Goal: Transaction & Acquisition: Purchase product/service

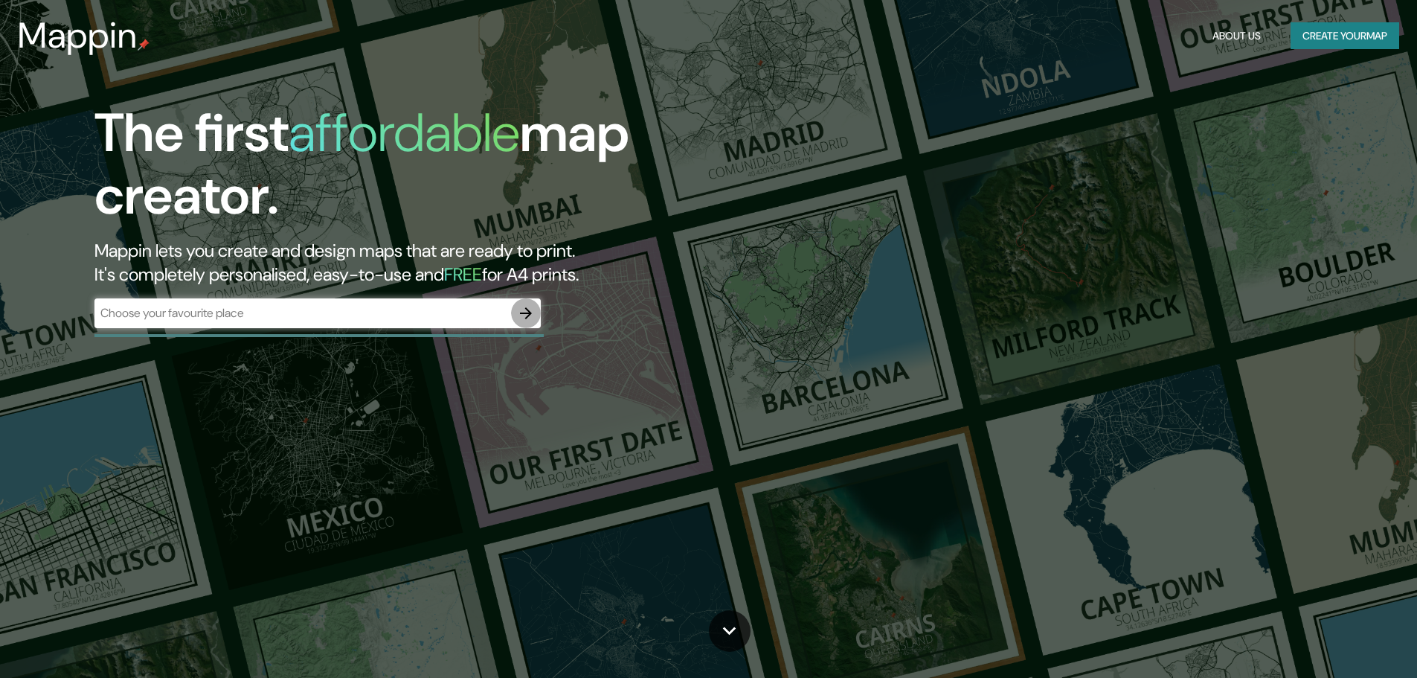
click at [533, 307] on icon "button" at bounding box center [526, 313] width 18 height 18
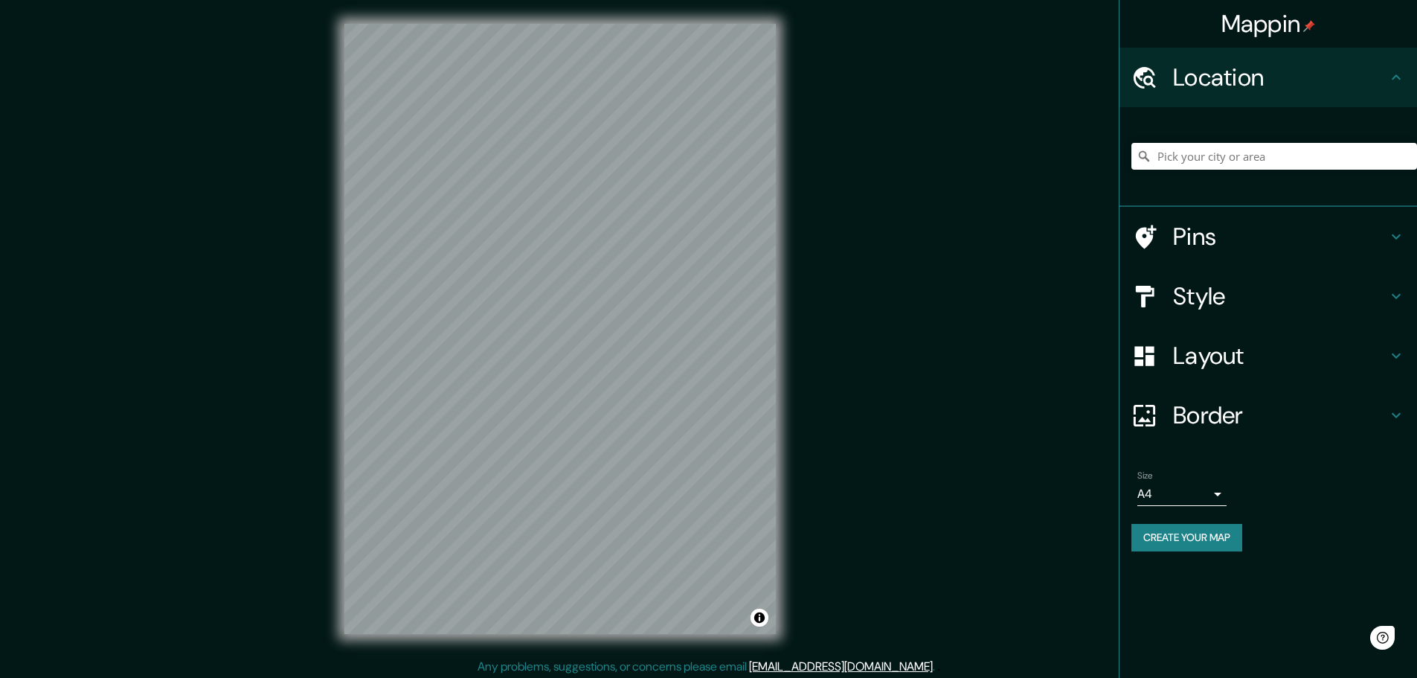
drag, startPoint x: 1184, startPoint y: 171, endPoint x: 1202, endPoint y: 158, distance: 21.7
click at [1187, 170] on div at bounding box center [1275, 156] width 286 height 74
click at [1202, 158] on input "Pick your city or area" at bounding box center [1275, 156] width 286 height 27
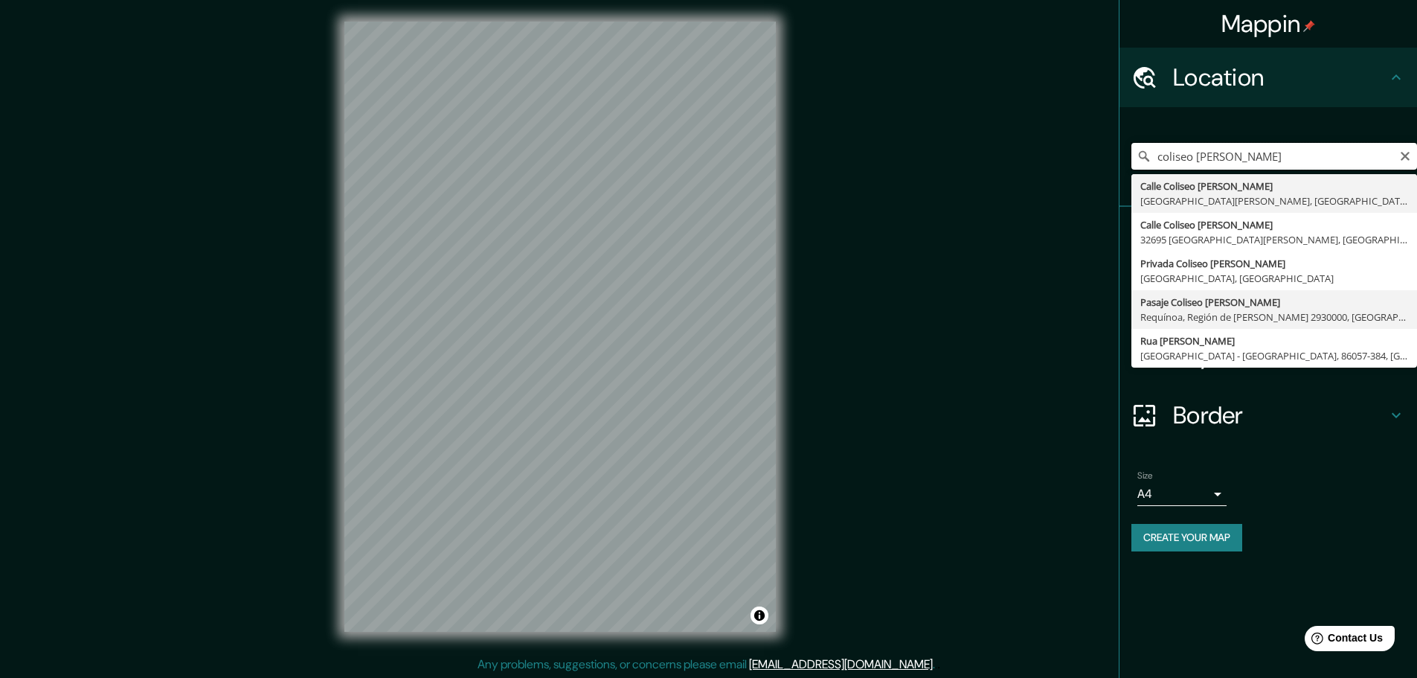
scroll to position [4, 0]
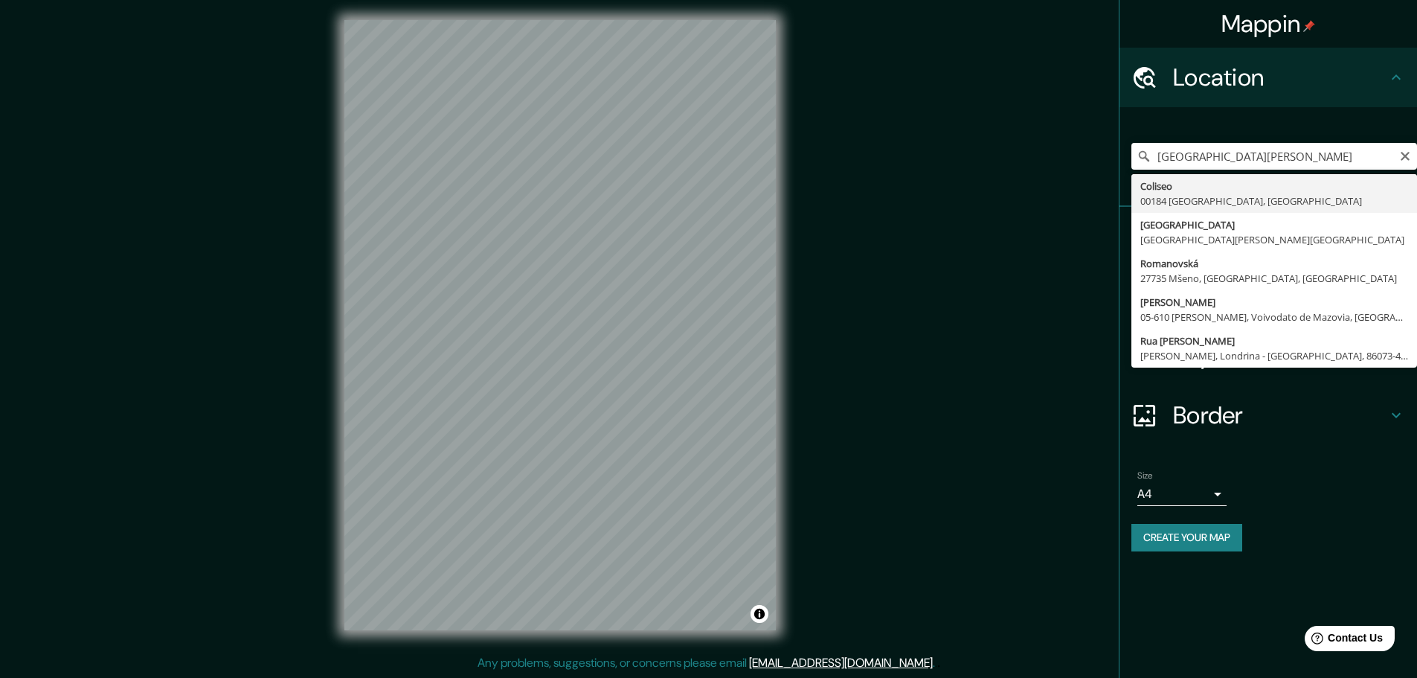
type input "Coliseo, 00184 [GEOGRAPHIC_DATA], [GEOGRAPHIC_DATA]"
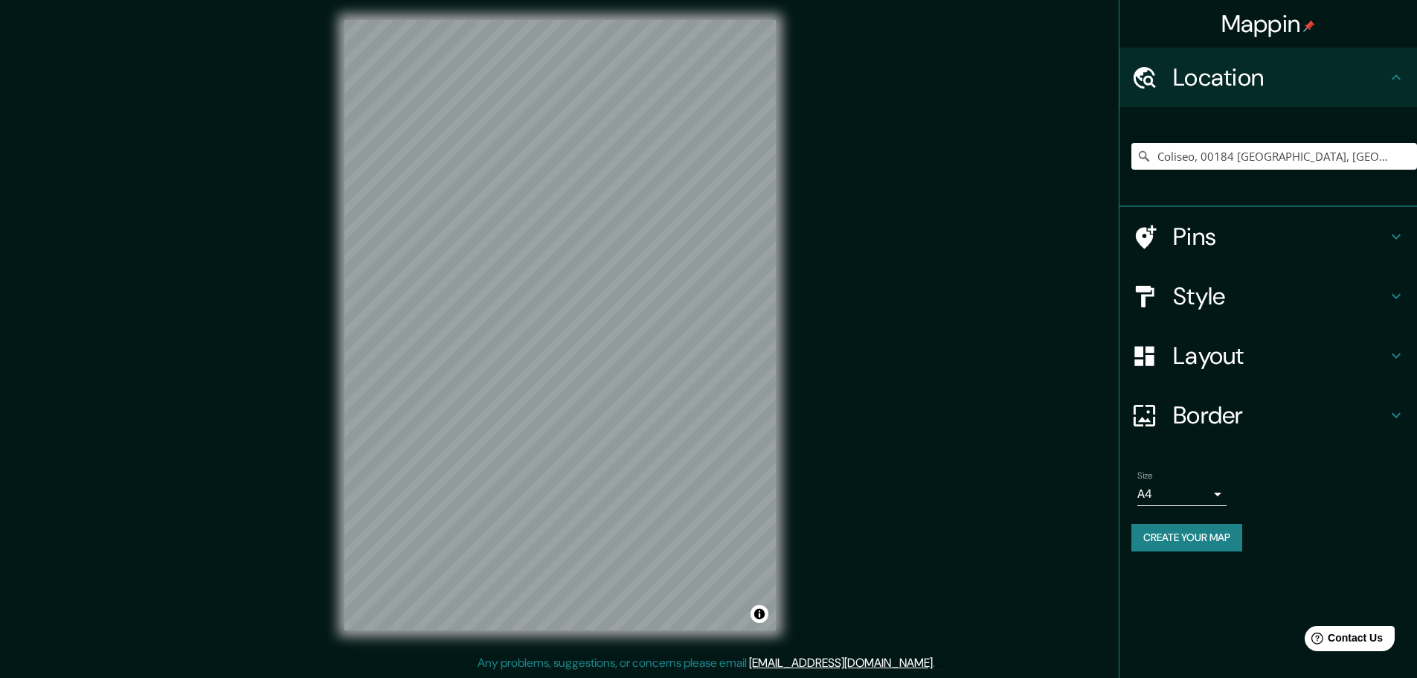
click at [1227, 356] on h4 "Layout" at bounding box center [1280, 356] width 214 height 30
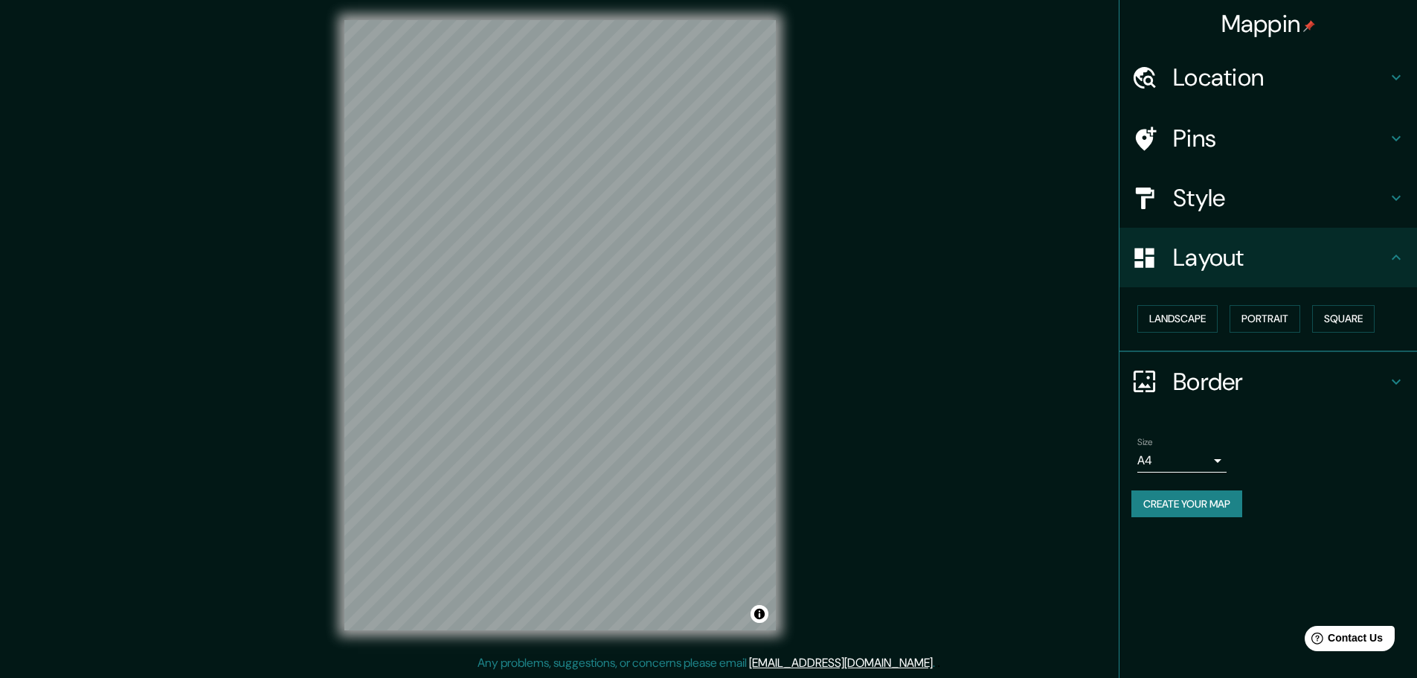
click at [1242, 208] on h4 "Style" at bounding box center [1280, 198] width 214 height 30
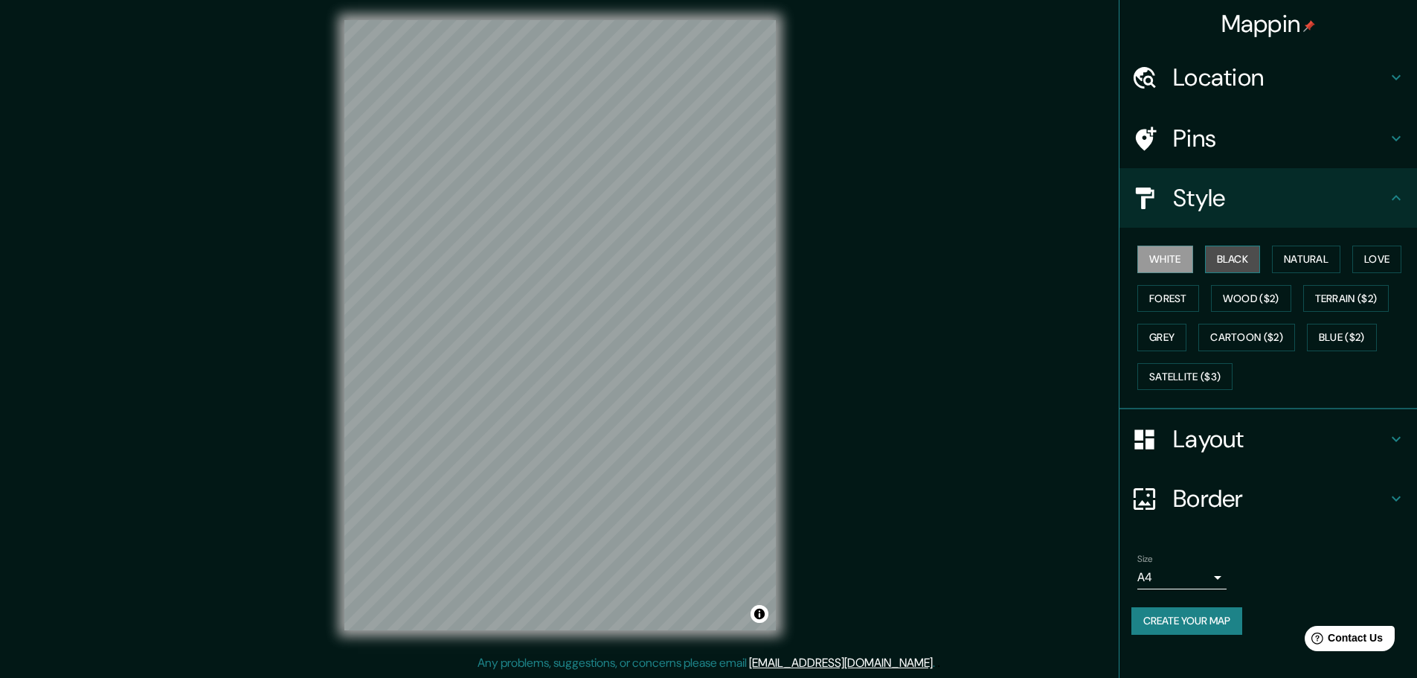
click at [1243, 247] on button "Black" at bounding box center [1233, 260] width 56 height 28
click at [1311, 254] on button "Natural" at bounding box center [1306, 260] width 68 height 28
click at [1382, 237] on div "White Black Natural Love Forest Wood ($2) Terrain ($2) Grey Cartoon ($2) Blue (…" at bounding box center [1269, 319] width 298 height 182
click at [1384, 260] on button "Love" at bounding box center [1377, 260] width 49 height 28
click at [1165, 293] on button "Forest" at bounding box center [1169, 299] width 62 height 28
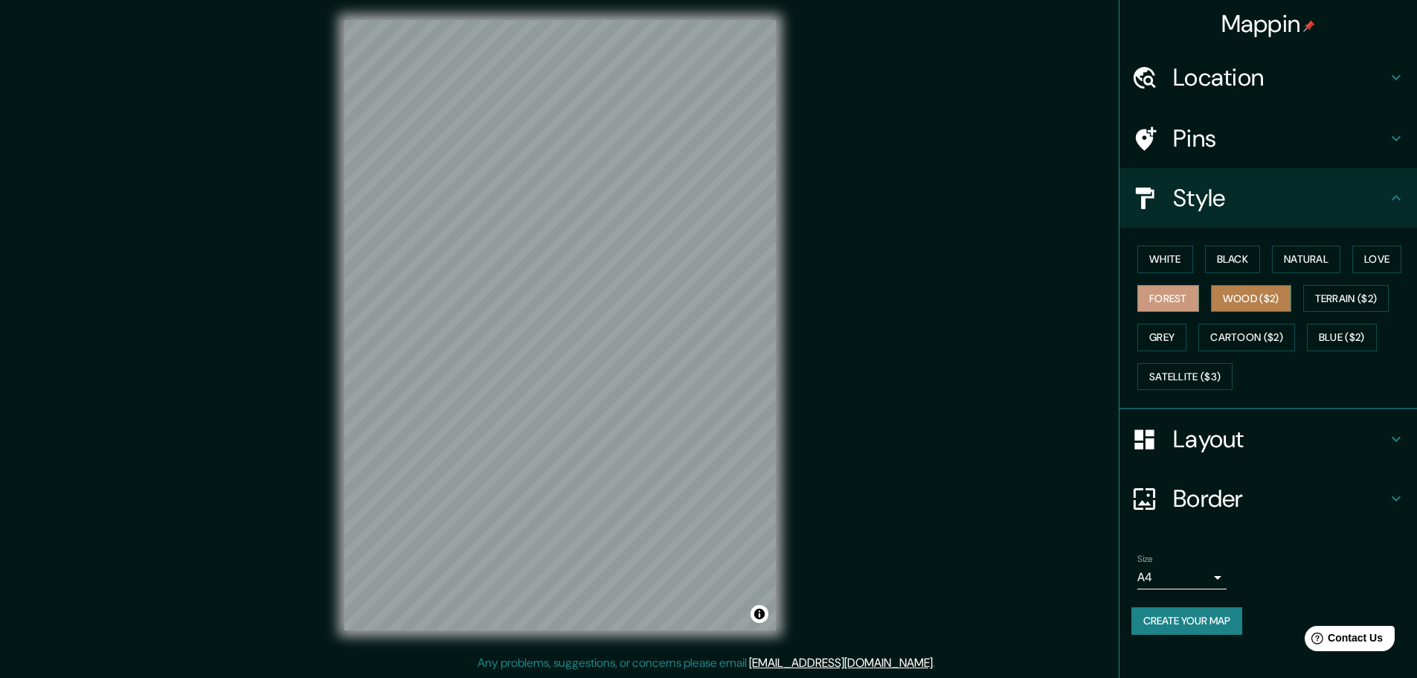
click at [1263, 298] on button "Wood ($2)" at bounding box center [1251, 299] width 80 height 28
click at [1187, 302] on button "Forest" at bounding box center [1169, 299] width 62 height 28
click at [1254, 301] on button "Wood ($2)" at bounding box center [1251, 299] width 80 height 28
click at [1338, 292] on button "Terrain ($2)" at bounding box center [1347, 299] width 86 height 28
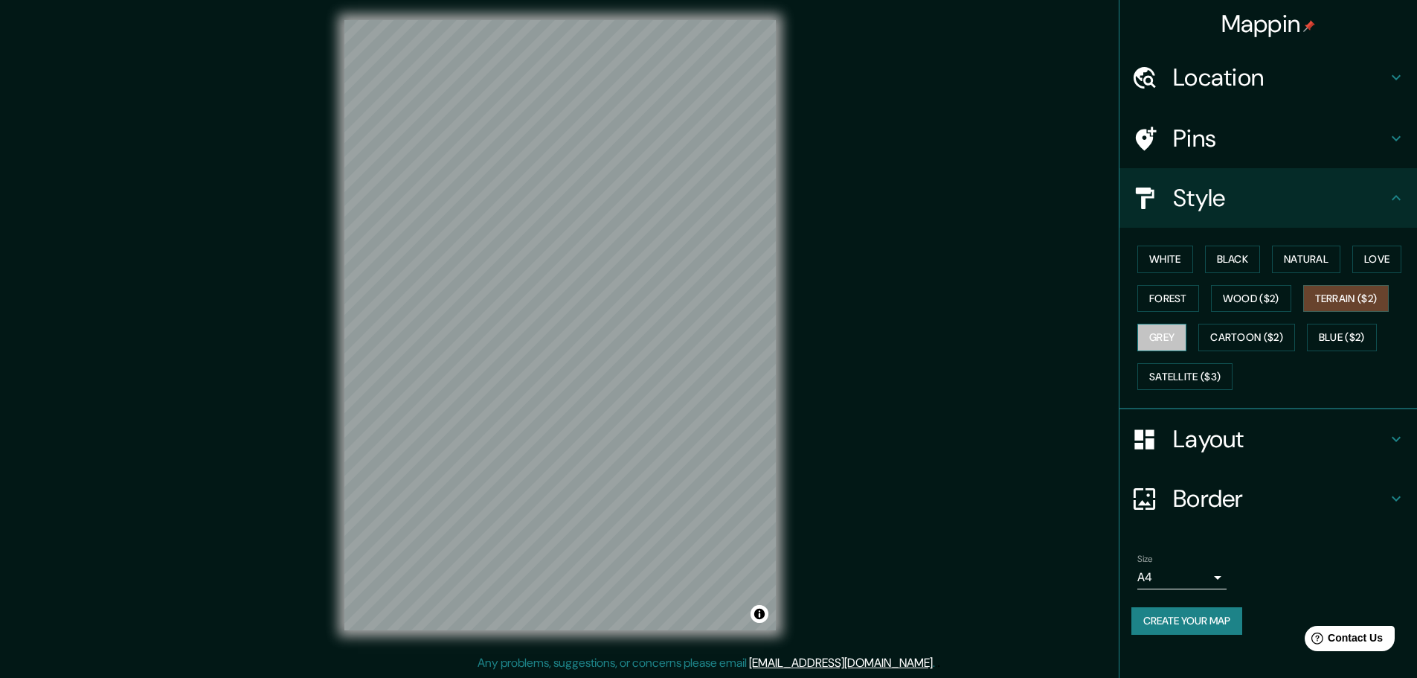
click at [1176, 340] on button "Grey" at bounding box center [1162, 338] width 49 height 28
click at [1238, 335] on button "Cartoon ($2)" at bounding box center [1247, 338] width 97 height 28
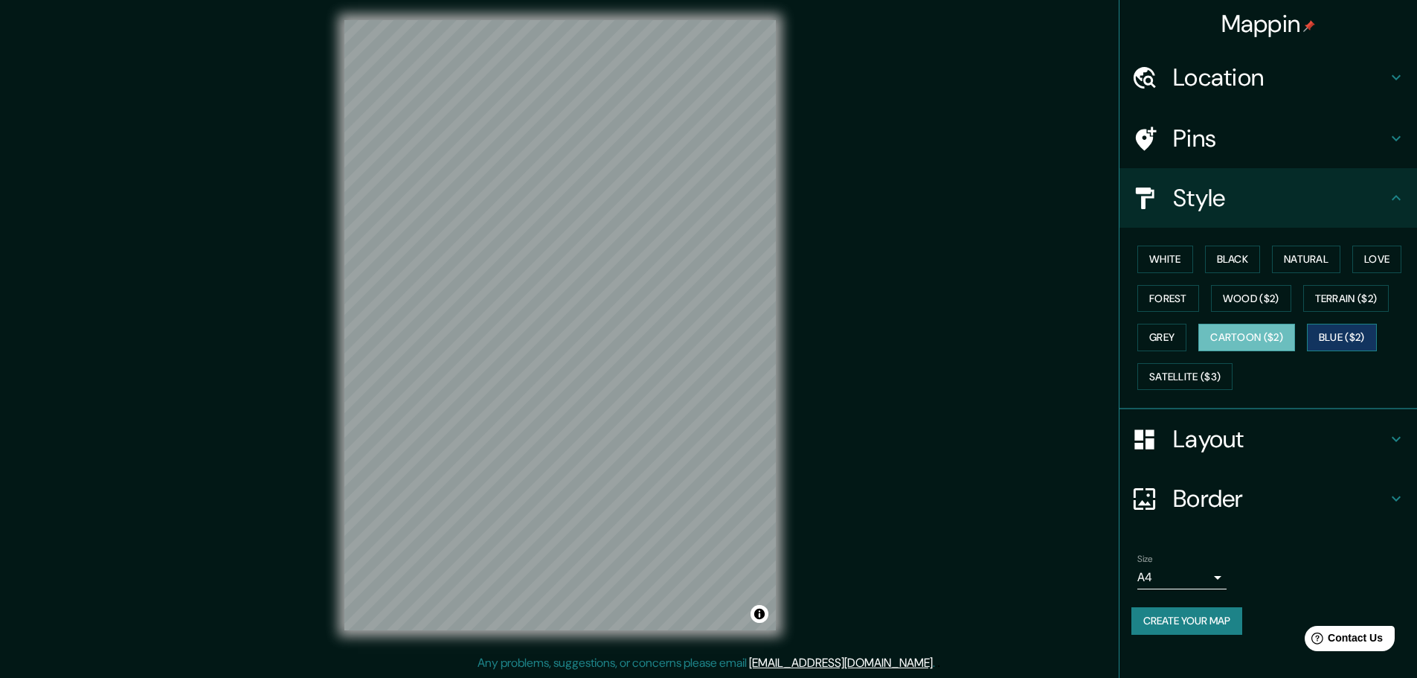
click at [1366, 335] on button "Blue ($2)" at bounding box center [1342, 338] width 70 height 28
click at [1184, 376] on button "Satellite ($3)" at bounding box center [1185, 377] width 95 height 28
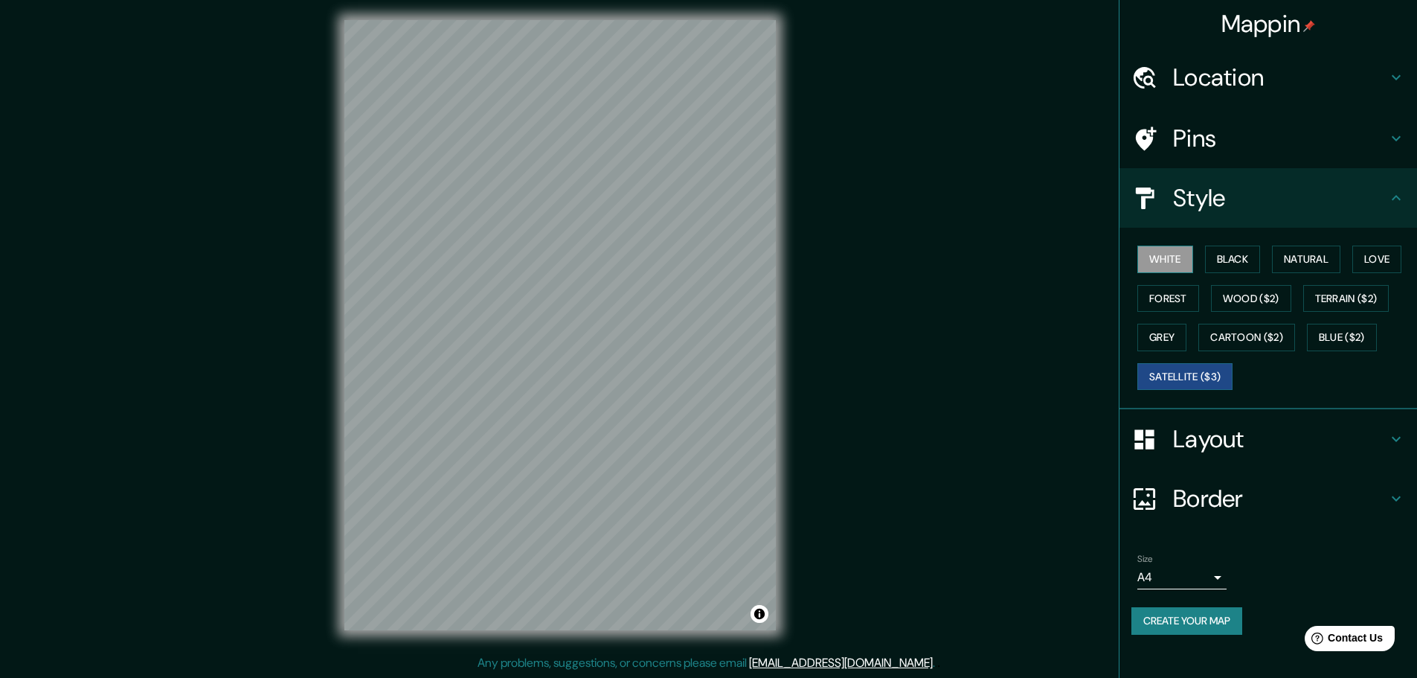
click at [1187, 254] on button "White" at bounding box center [1166, 260] width 56 height 28
click at [1251, 254] on button "Black" at bounding box center [1233, 260] width 56 height 28
click at [1310, 252] on button "Natural" at bounding box center [1306, 260] width 68 height 28
click at [1379, 254] on button "Love" at bounding box center [1377, 260] width 49 height 28
click at [1176, 298] on button "Forest" at bounding box center [1169, 299] width 62 height 28
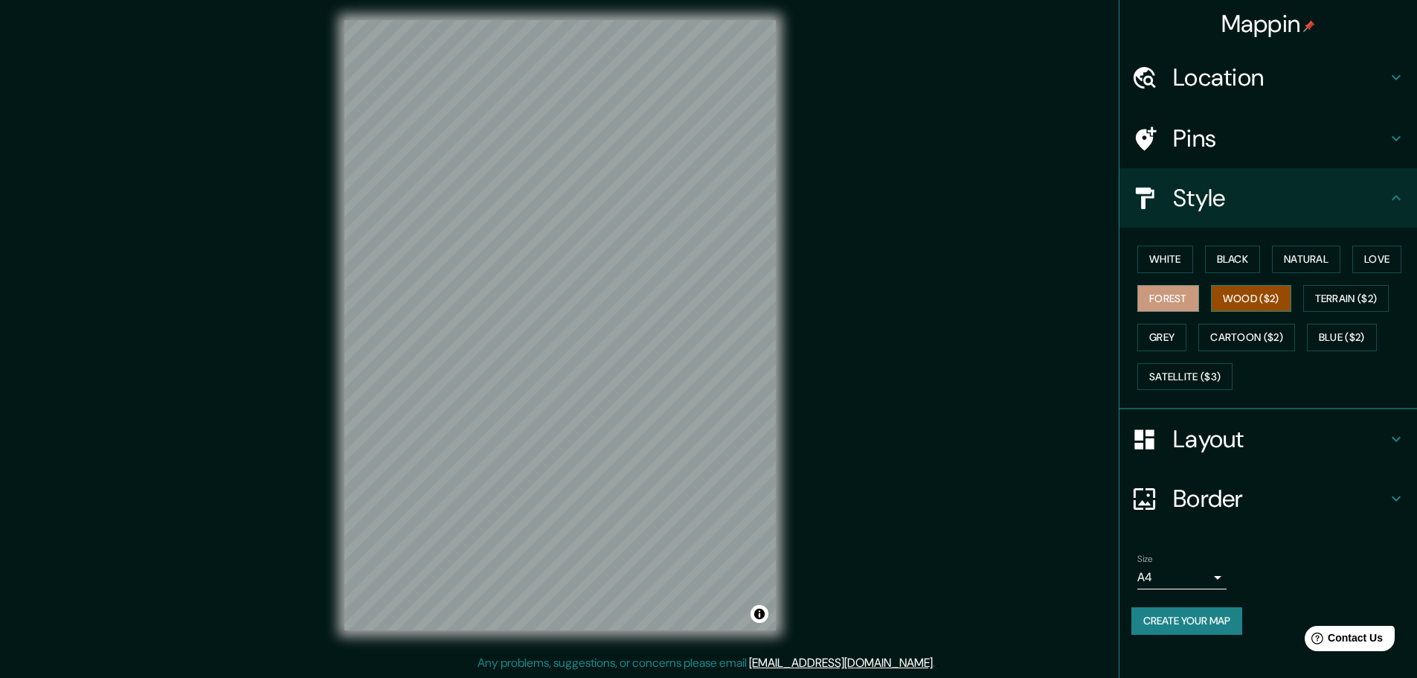
click at [1250, 298] on button "Wood ($2)" at bounding box center [1251, 299] width 80 height 28
